Goal: Task Accomplishment & Management: Manage account settings

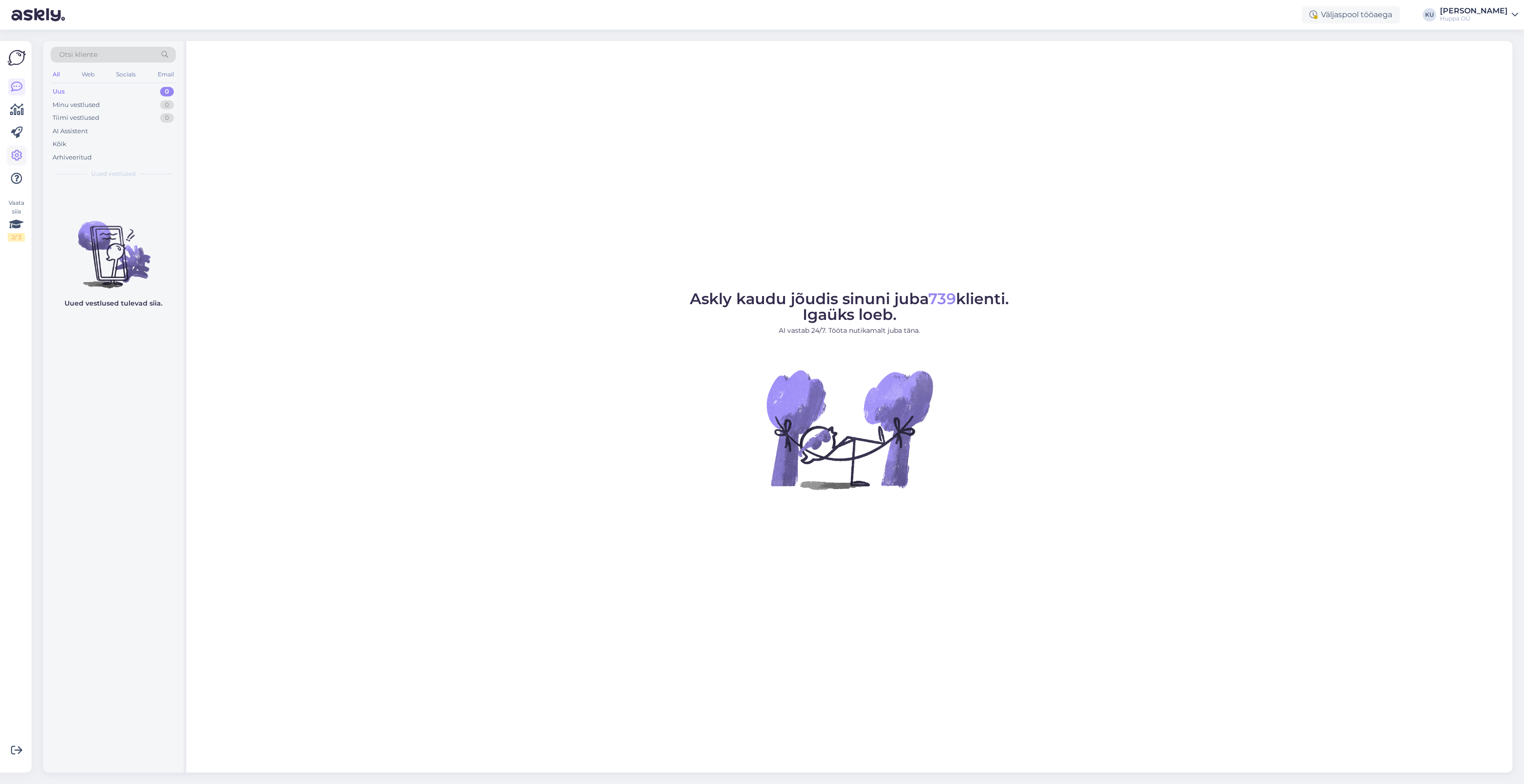
click at [19, 157] on icon at bounding box center [17, 156] width 12 height 12
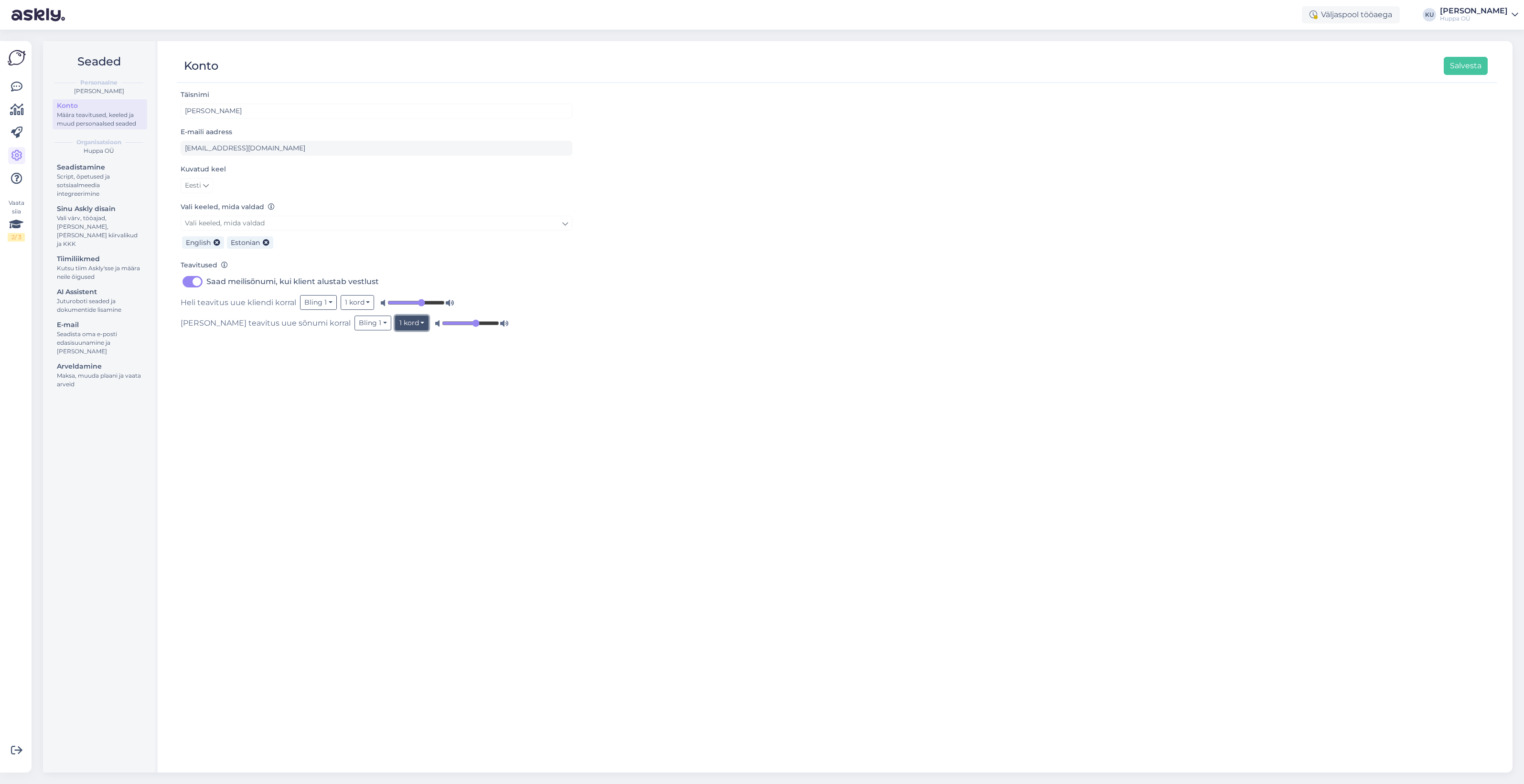
click at [395, 322] on button "1 kord" at bounding box center [412, 323] width 34 height 15
click at [347, 387] on link "Kuni avamiseni" at bounding box center [388, 389] width 81 height 15
click at [206, 284] on label "Saad meilisõnumi, kui klient alustab vestlust" at bounding box center [292, 281] width 173 height 15
click at [199, 284] on input "Saad meilisõnumi, kui klient alustab vestlust" at bounding box center [192, 281] width 24 height 15
checkbox input "false"
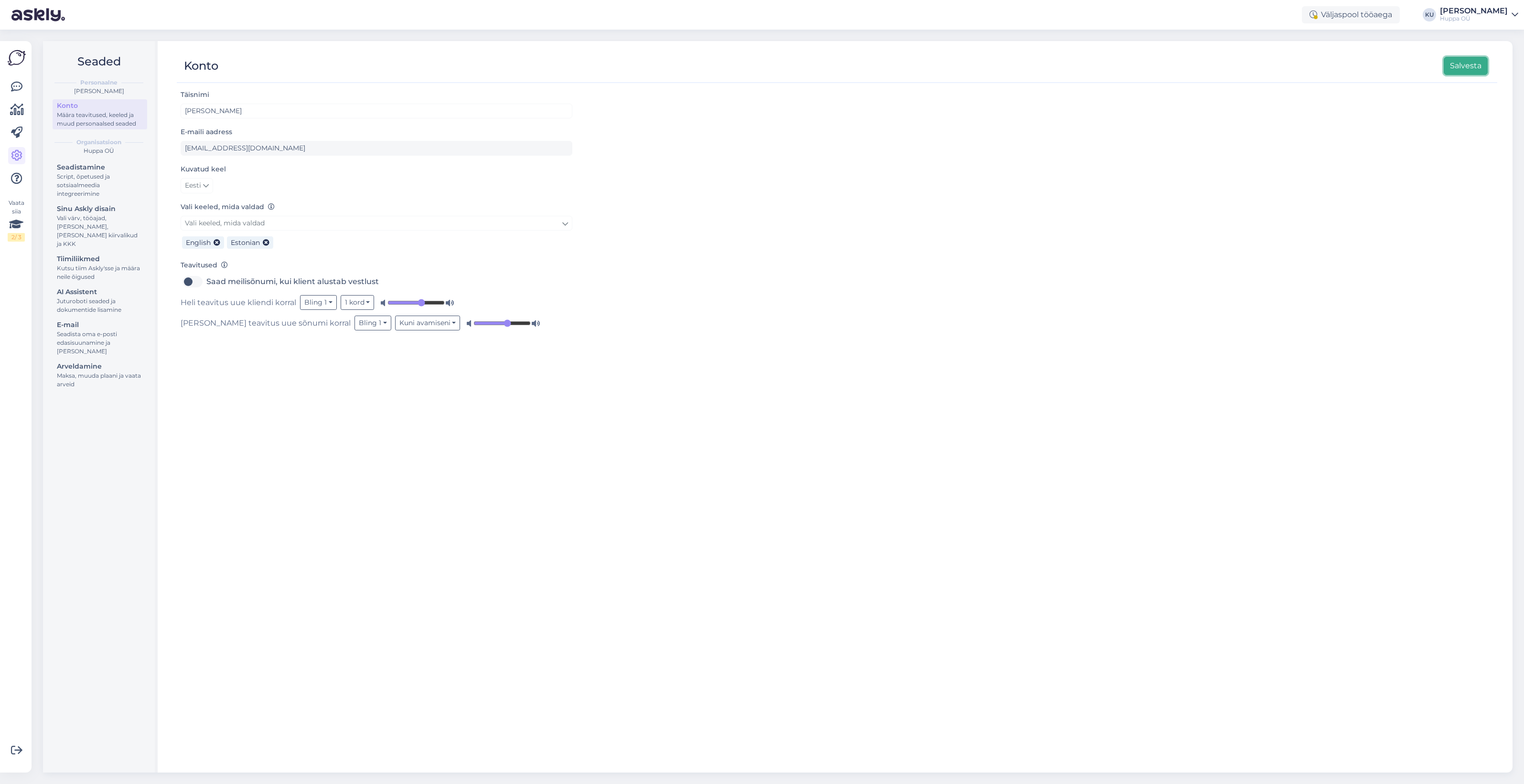
click at [1457, 67] on button "Salvesta" at bounding box center [1466, 66] width 44 height 19
click at [15, 83] on icon at bounding box center [17, 87] width 12 height 12
